Goal: Transaction & Acquisition: Purchase product/service

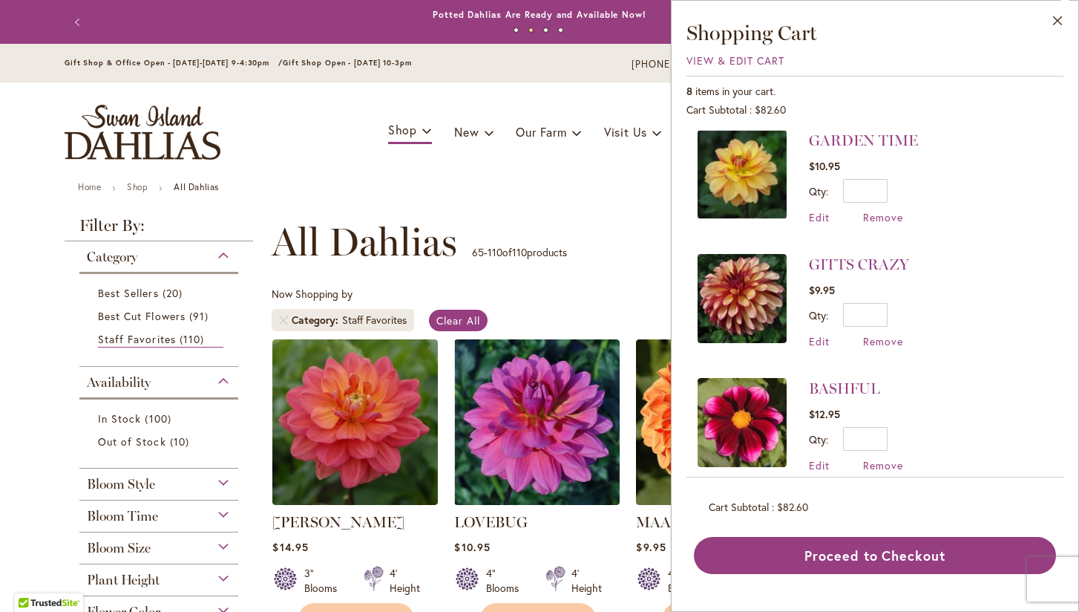
scroll to position [122, 0]
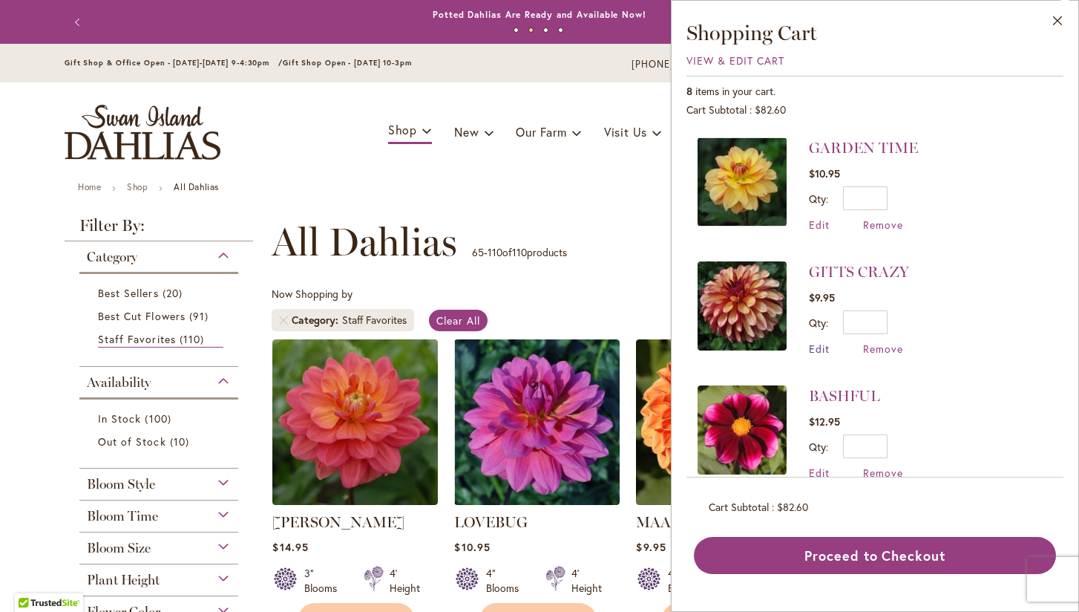
click at [822, 344] on span "Edit" at bounding box center [819, 348] width 21 height 14
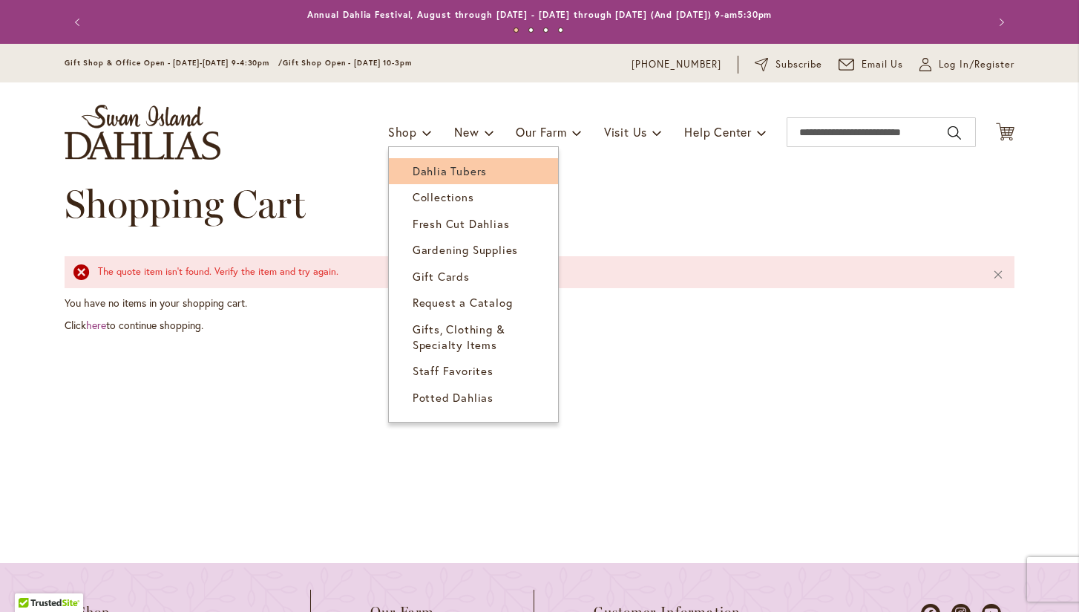
click at [430, 169] on span "Dahlia Tubers" at bounding box center [450, 170] width 74 height 15
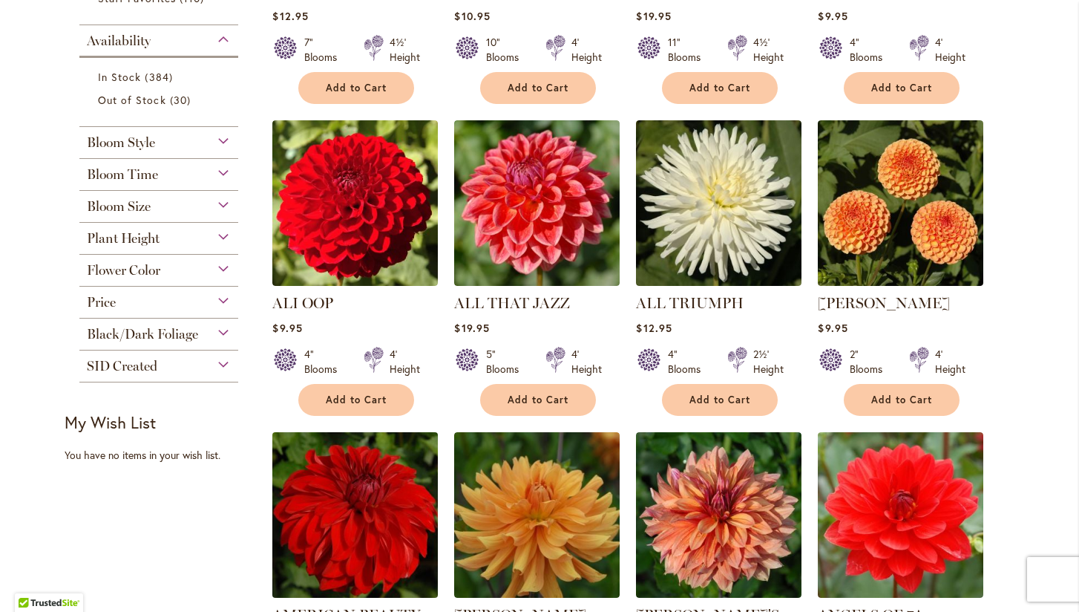
scroll to position [557, 0]
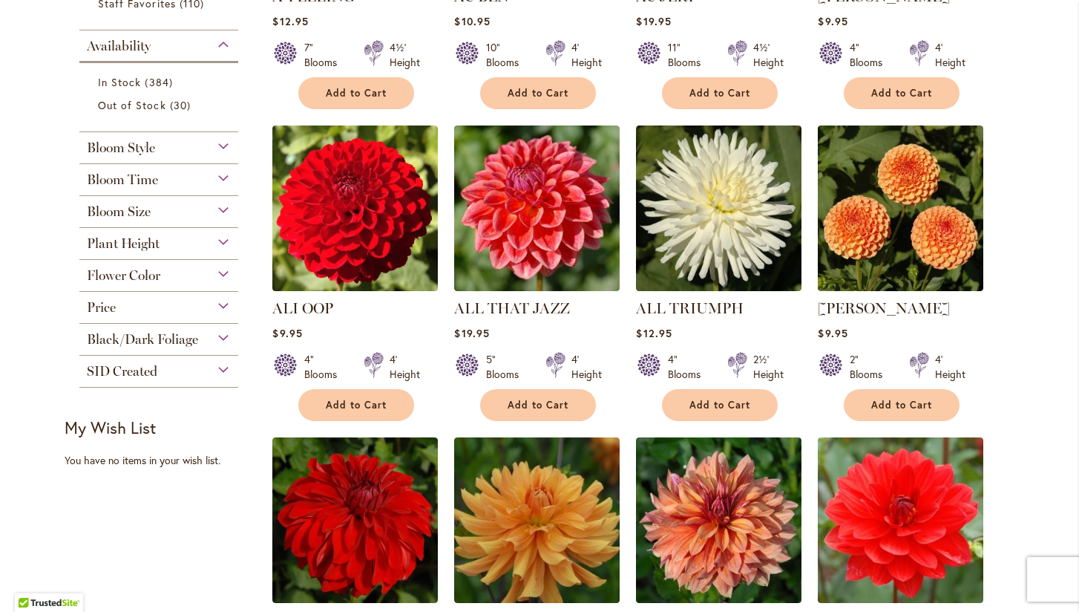
click at [212, 275] on div "Flower Color" at bounding box center [158, 272] width 159 height 24
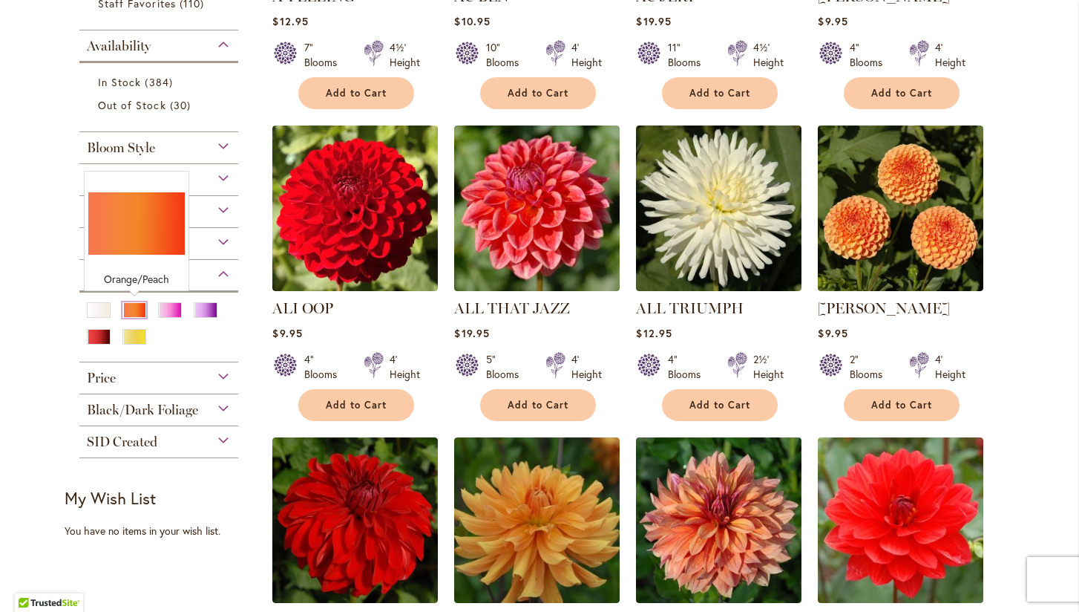
click at [136, 310] on div "Orange/Peach" at bounding box center [134, 310] width 24 height 16
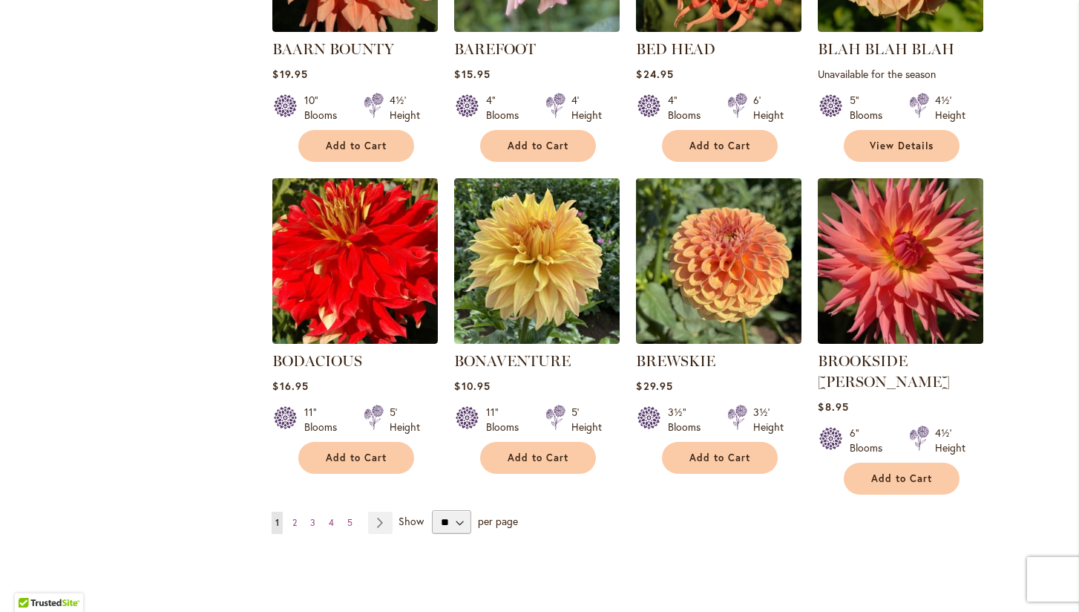
scroll to position [1125, 0]
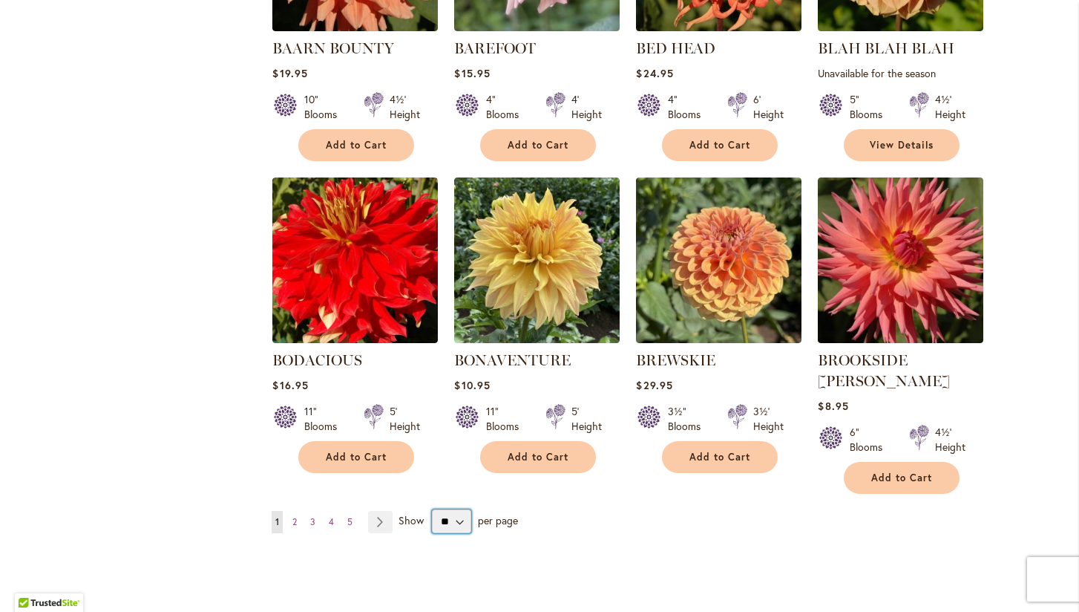
select select "**"
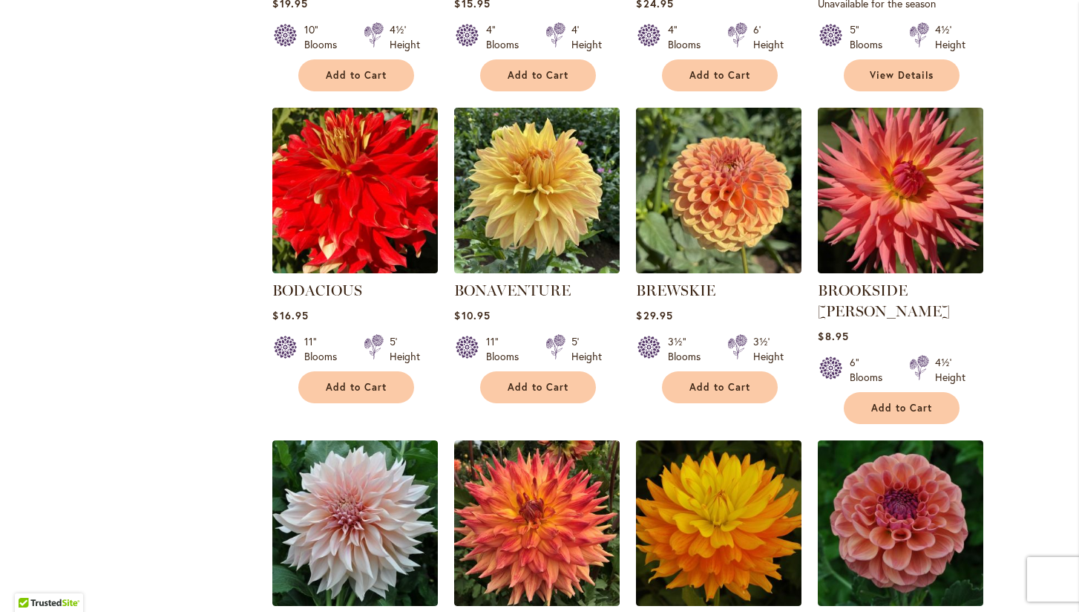
scroll to position [1200, 0]
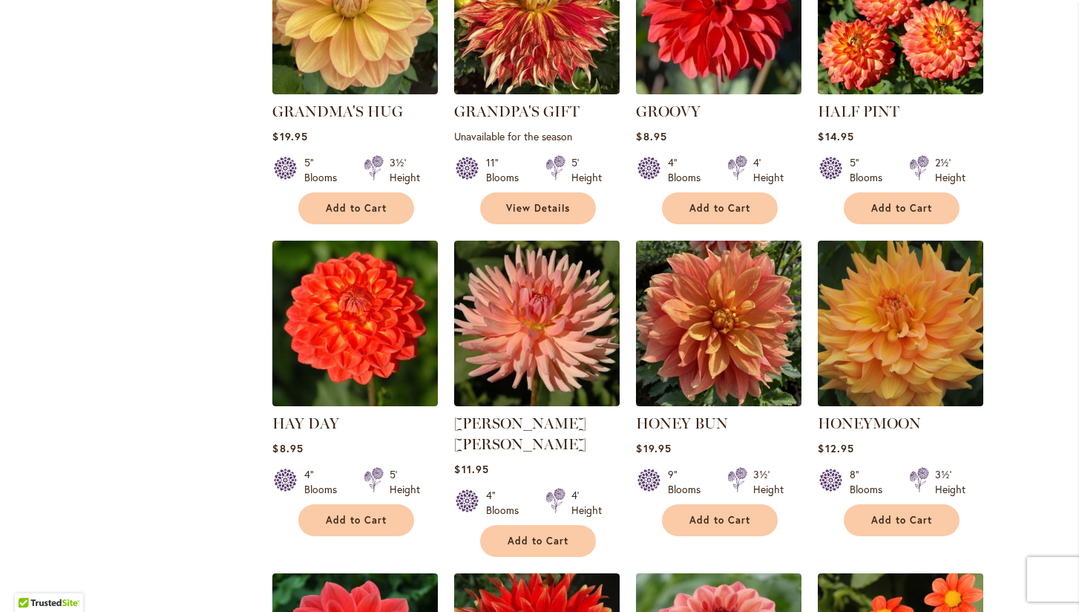
scroll to position [4285, 0]
